Goal: Book appointment/travel/reservation

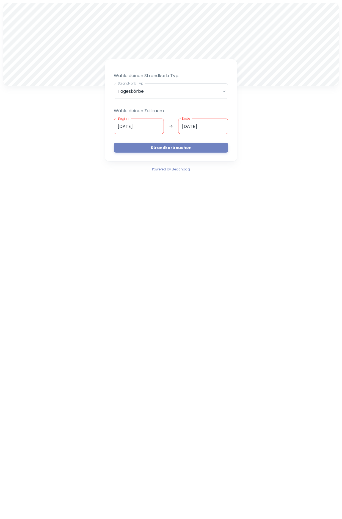
click at [133, 127] on input "[DATE]" at bounding box center [139, 126] width 50 height 15
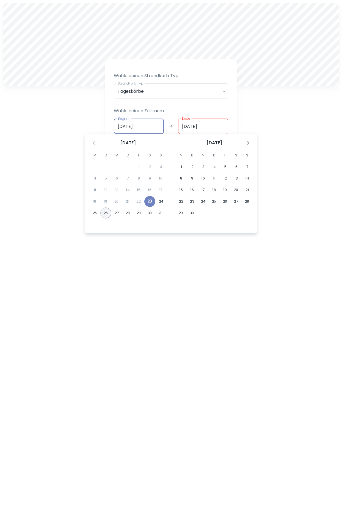
click at [107, 211] on button "26" at bounding box center [105, 213] width 11 height 11
type input "[DATE]"
click at [125, 213] on button "28" at bounding box center [127, 213] width 11 height 11
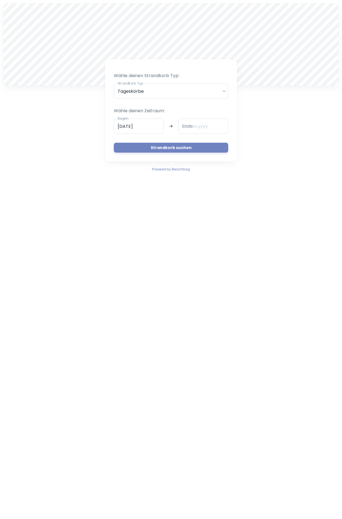
type input "[DATE]"
click at [184, 147] on button "Strandkorb suchen" at bounding box center [171, 148] width 114 height 10
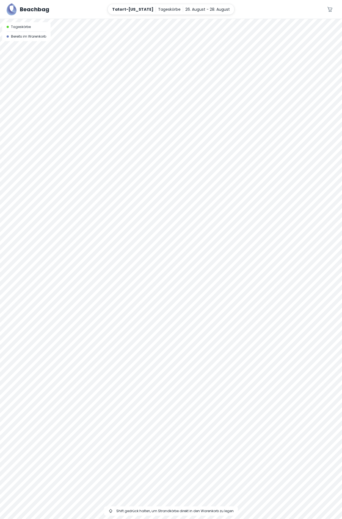
click at [206, 19] on div at bounding box center [171, 19] width 342 height 0
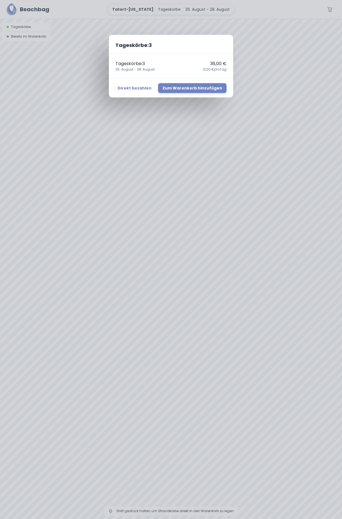
click at [209, 214] on div "Tageskörbe : 3 Tageskörbe : 3 36,00 € [DATE] - [DATE],00 € pro Tag Direkt bezah…" at bounding box center [171, 259] width 342 height 519
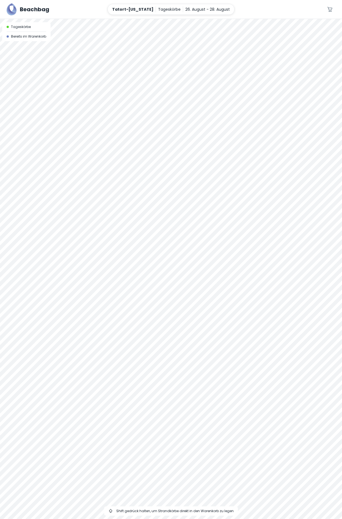
click at [207, 19] on div at bounding box center [171, 19] width 342 height 0
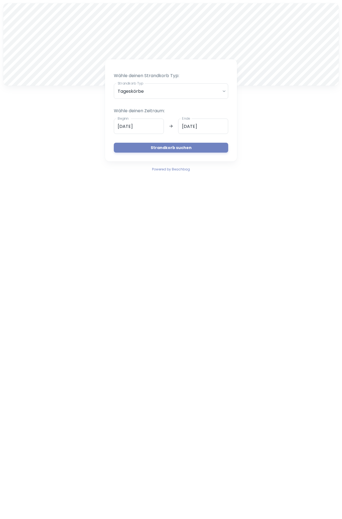
drag, startPoint x: 89, startPoint y: 54, endPoint x: 100, endPoint y: 45, distance: 14.2
click at [100, 44] on div at bounding box center [170, 44] width 335 height 82
drag, startPoint x: 88, startPoint y: 39, endPoint x: 101, endPoint y: 43, distance: 13.6
click at [101, 43] on div at bounding box center [170, 44] width 335 height 82
